Goal: Find specific page/section: Find specific page/section

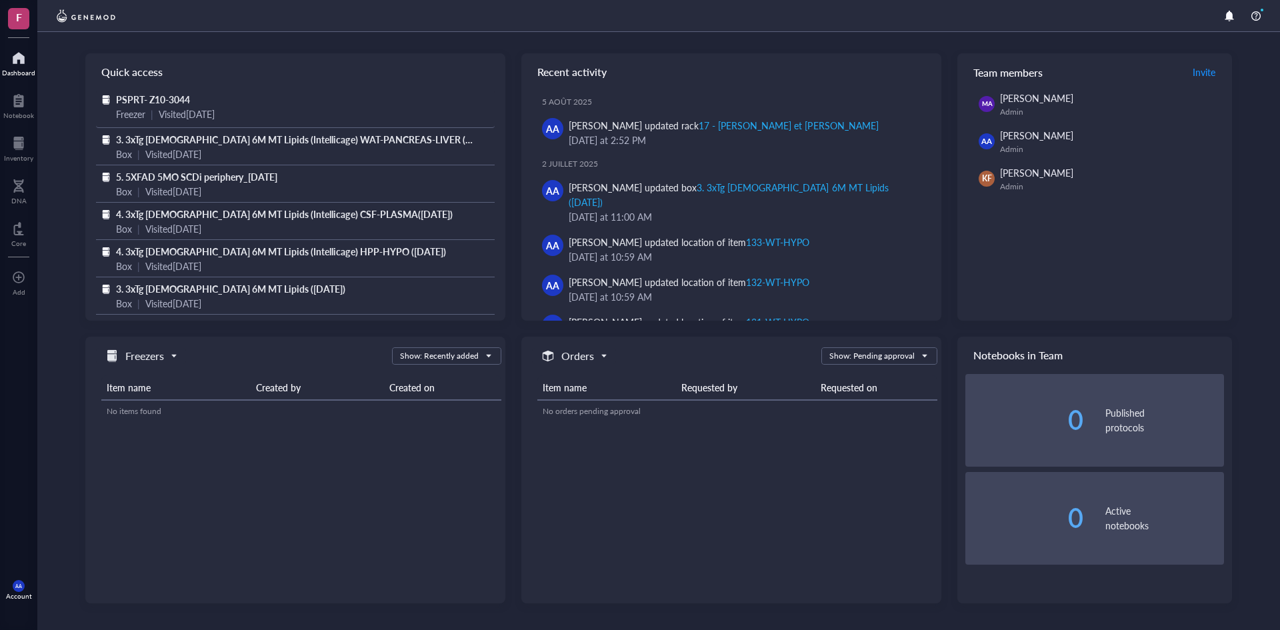
click at [130, 96] on span "PSPRT- Z10-3044" at bounding box center [153, 99] width 74 height 13
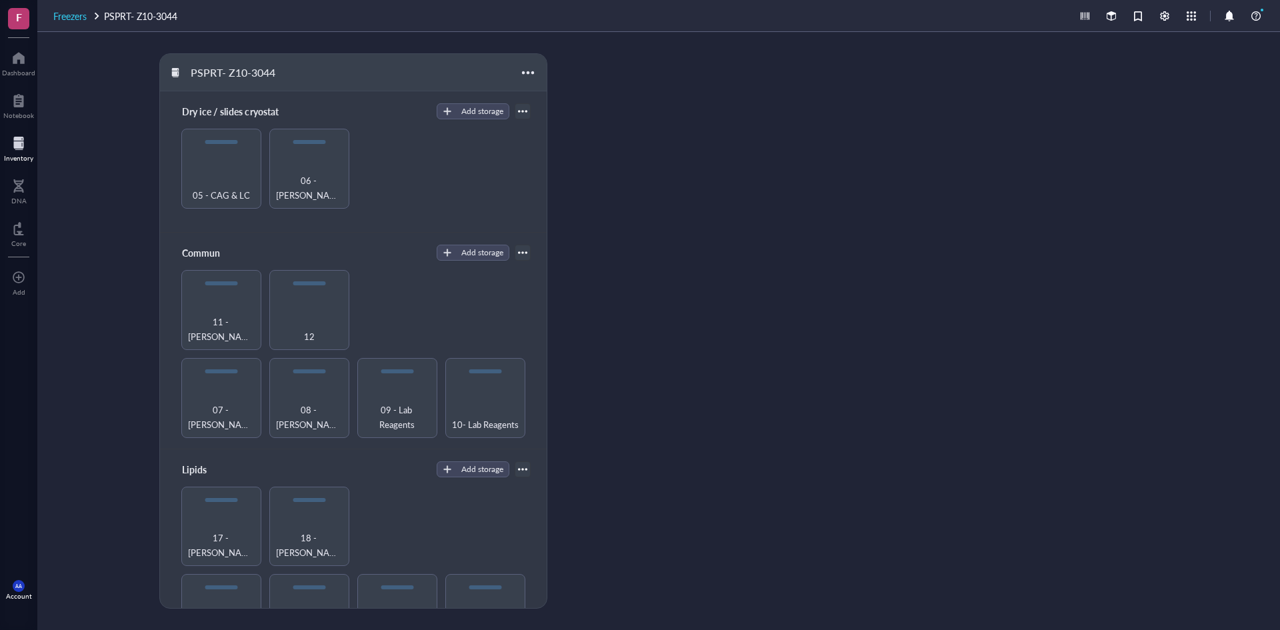
click at [77, 13] on span "Freezers" at bounding box center [69, 15] width 33 height 13
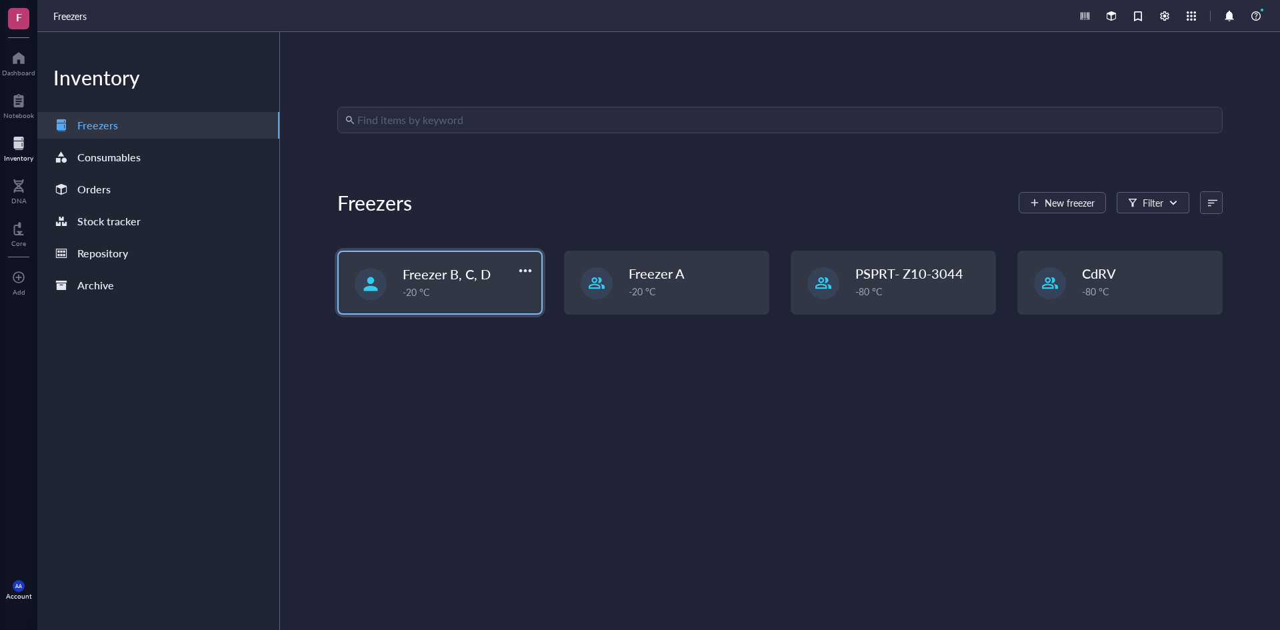
click at [454, 286] on div "-20 °C" at bounding box center [468, 292] width 131 height 15
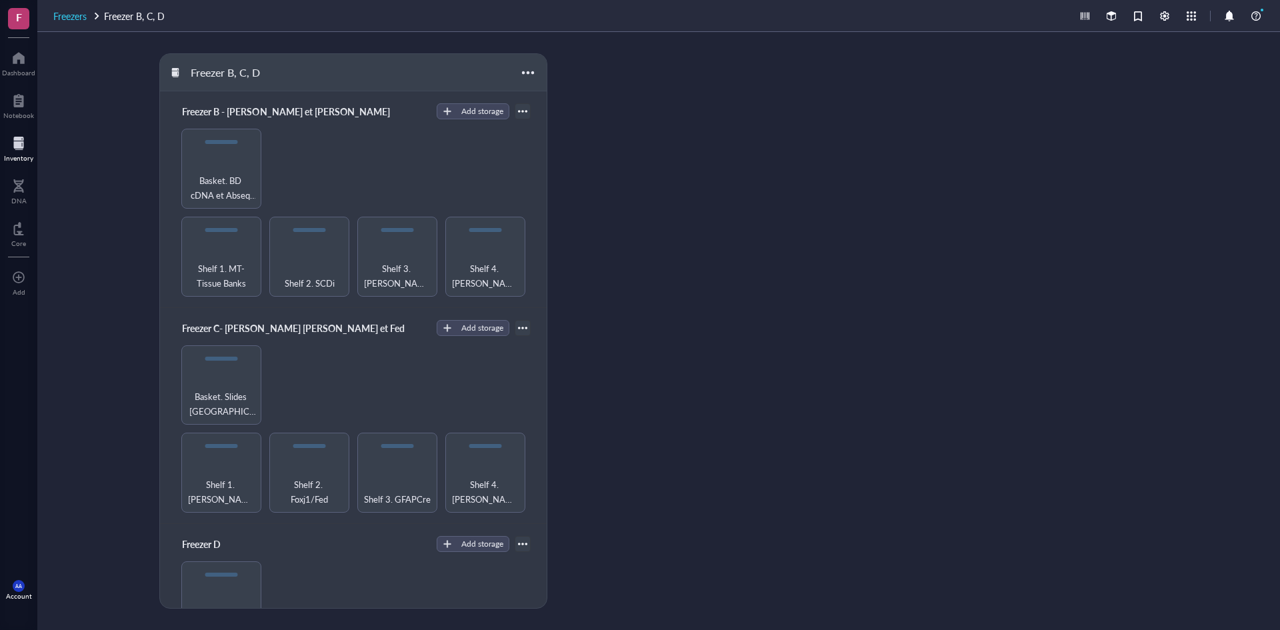
click at [80, 13] on span "Freezers" at bounding box center [69, 15] width 33 height 13
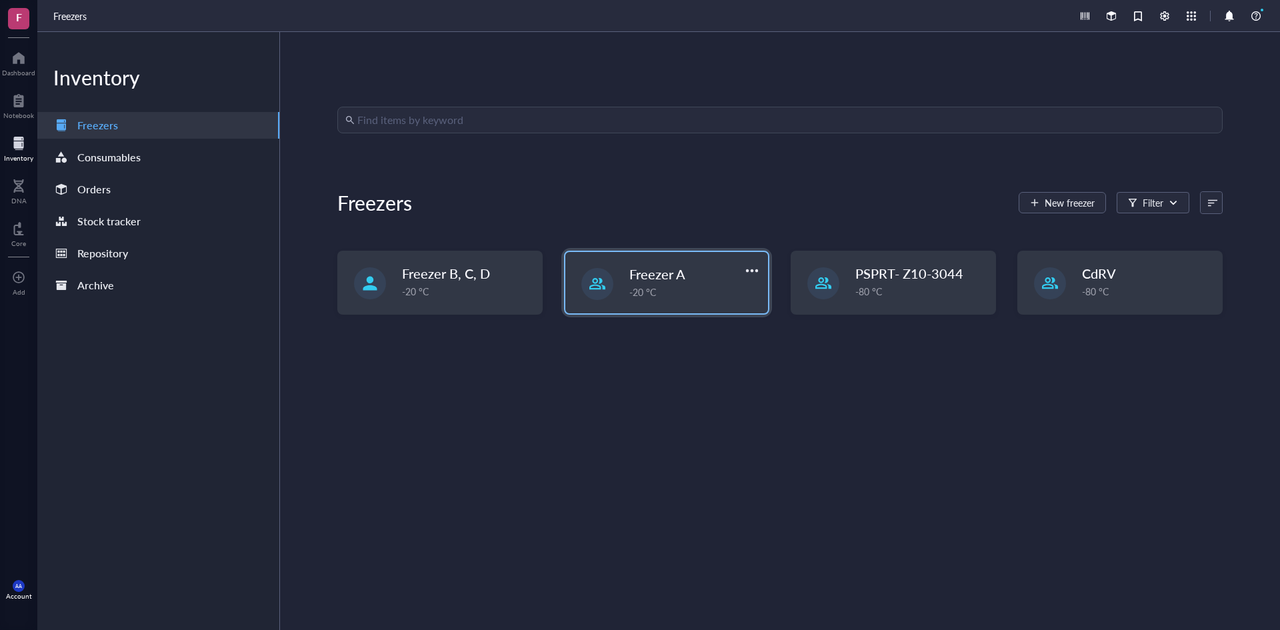
click at [704, 277] on div "Freezer A" at bounding box center [685, 274] width 113 height 19
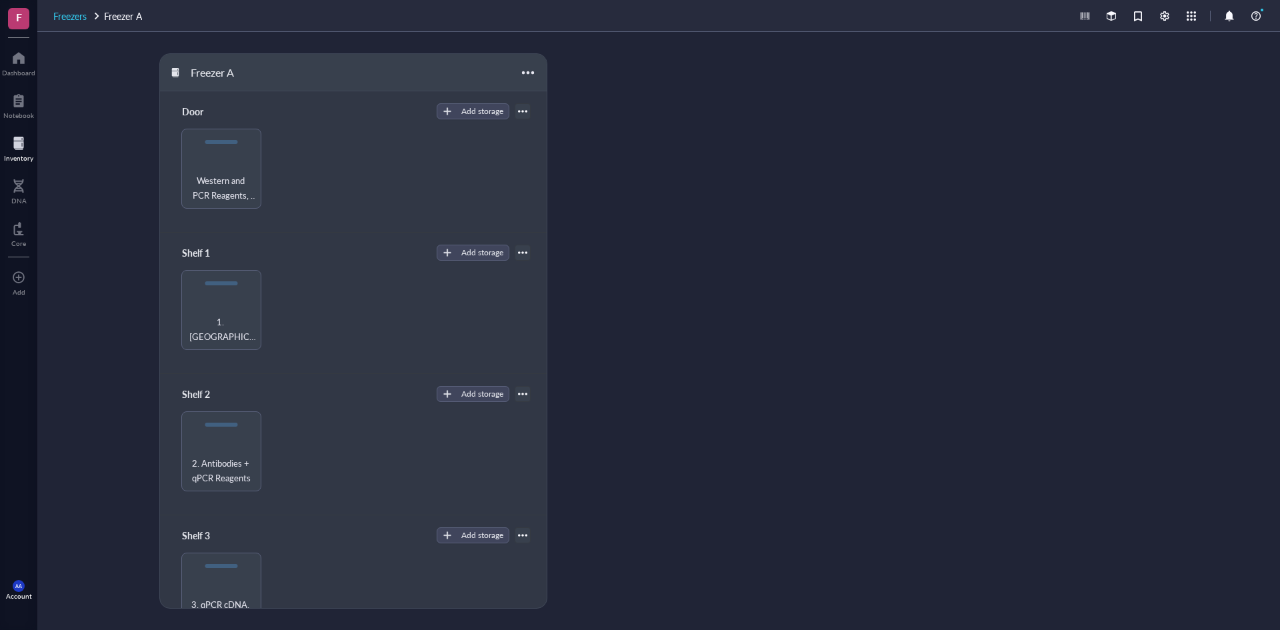
click at [76, 16] on span "Freezers" at bounding box center [69, 15] width 33 height 13
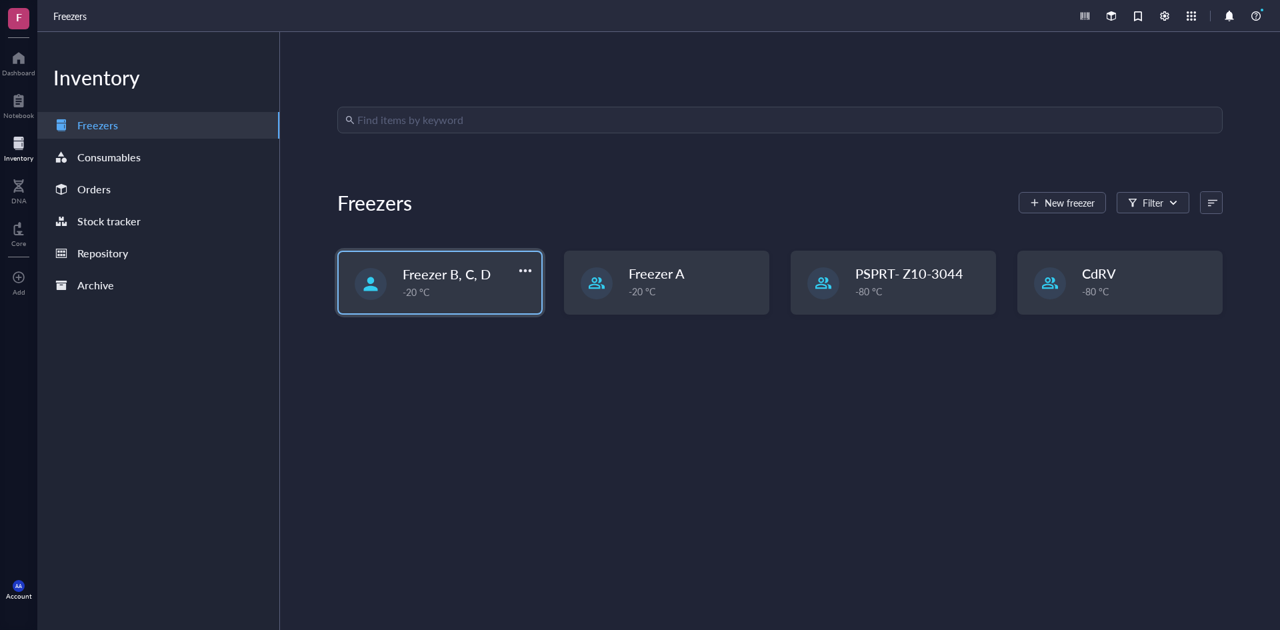
click at [476, 277] on span "Freezer B, C, D" at bounding box center [447, 274] width 88 height 19
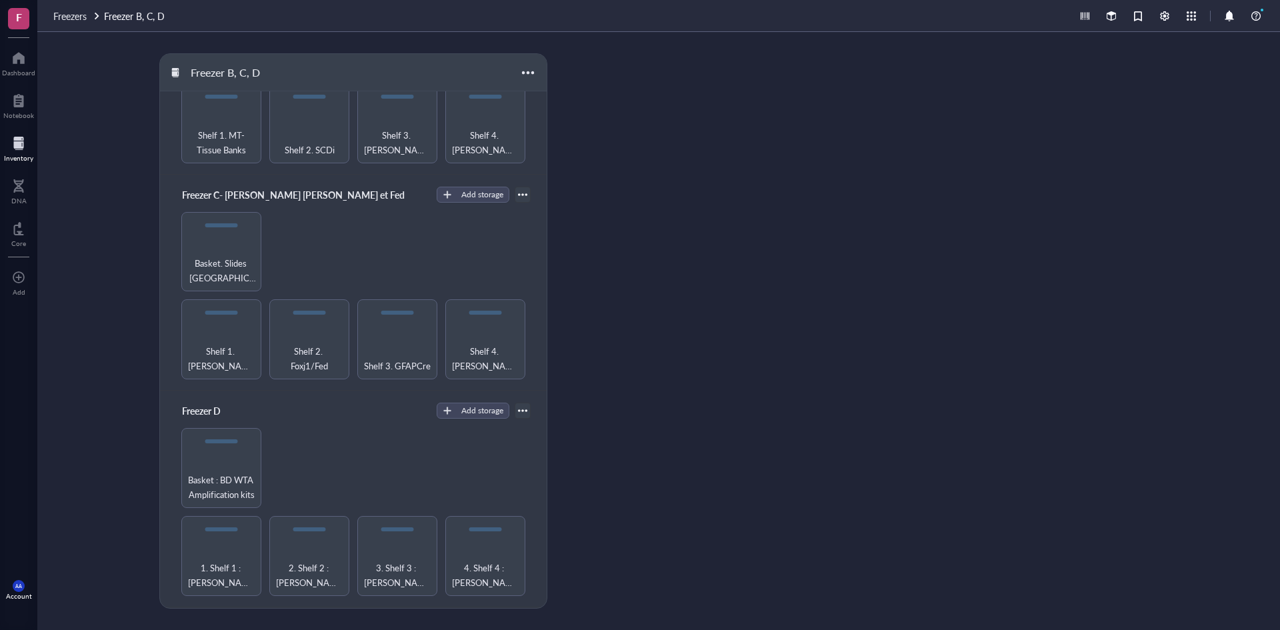
scroll to position [200, 0]
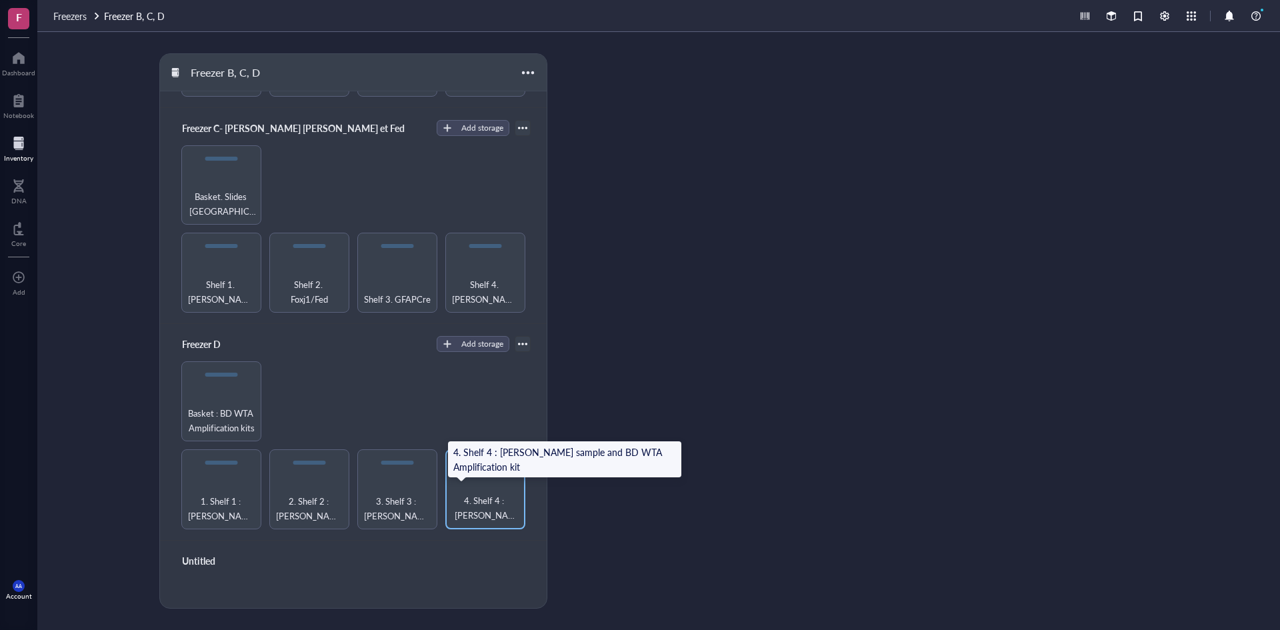
click at [479, 505] on span "4. Shelf 4 : [PERSON_NAME] sample and BD WTA Amplification kit" at bounding box center [485, 507] width 67 height 29
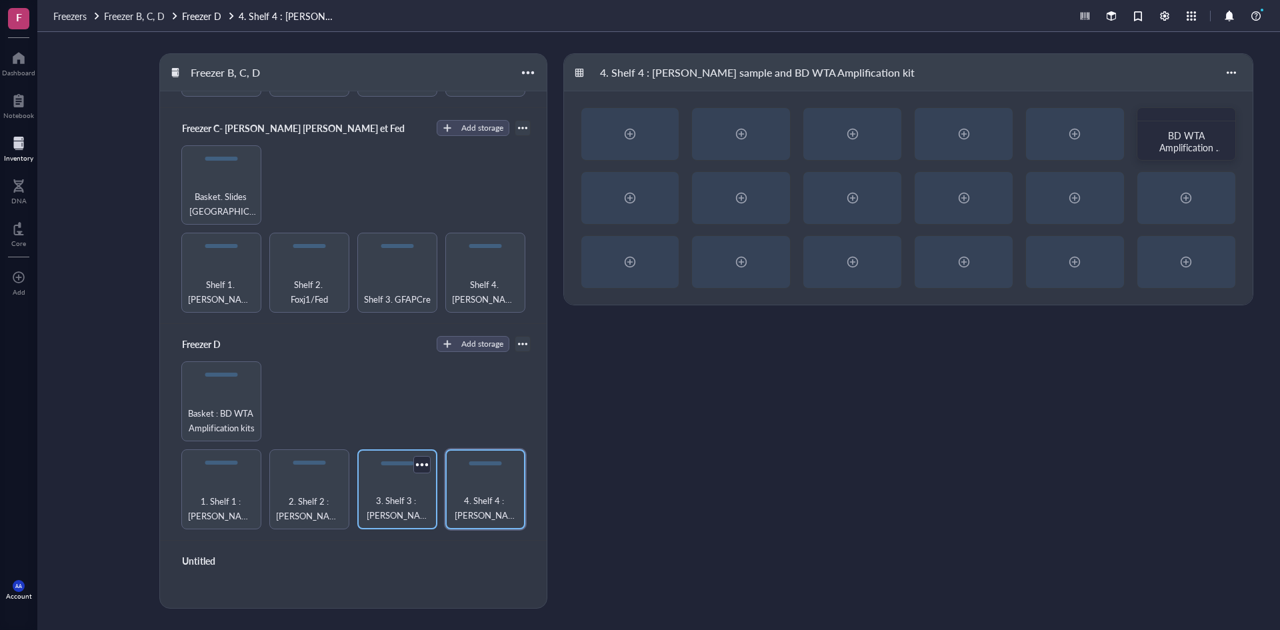
click at [403, 501] on span "3. Shelf 3 : [PERSON_NAME] project and BD WTA kits" at bounding box center [397, 507] width 67 height 29
